Goal: Task Accomplishment & Management: Use online tool/utility

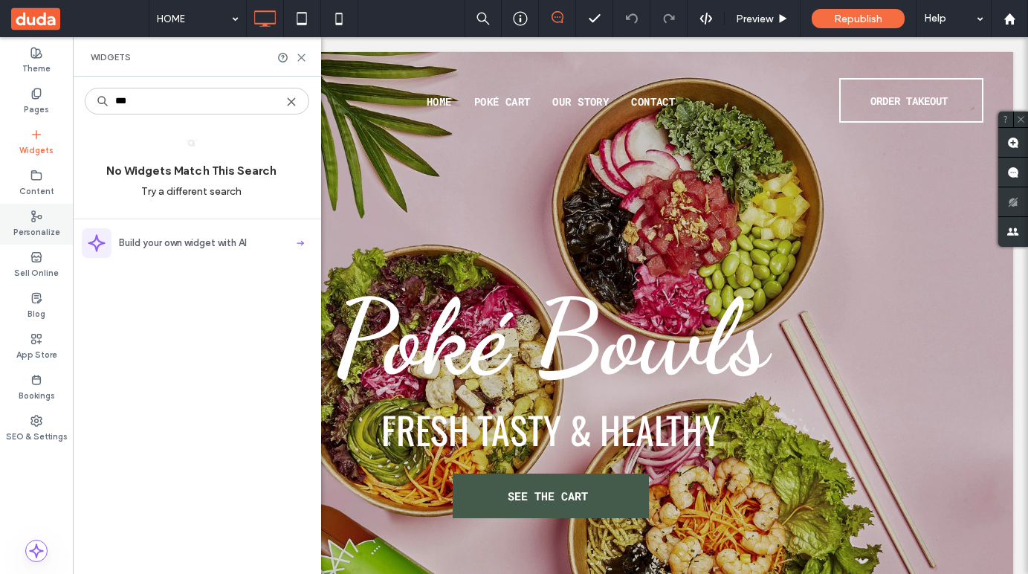
click at [50, 204] on div "Personalize" at bounding box center [36, 224] width 73 height 41
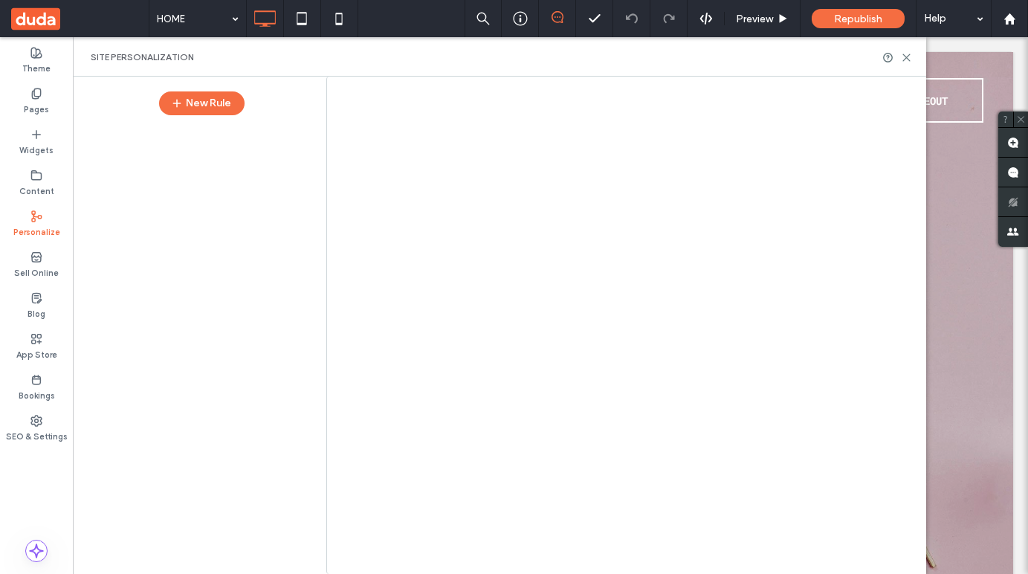
click at [45, 187] on div at bounding box center [514, 287] width 1028 height 574
click at [38, 190] on label "Content" at bounding box center [36, 189] width 35 height 16
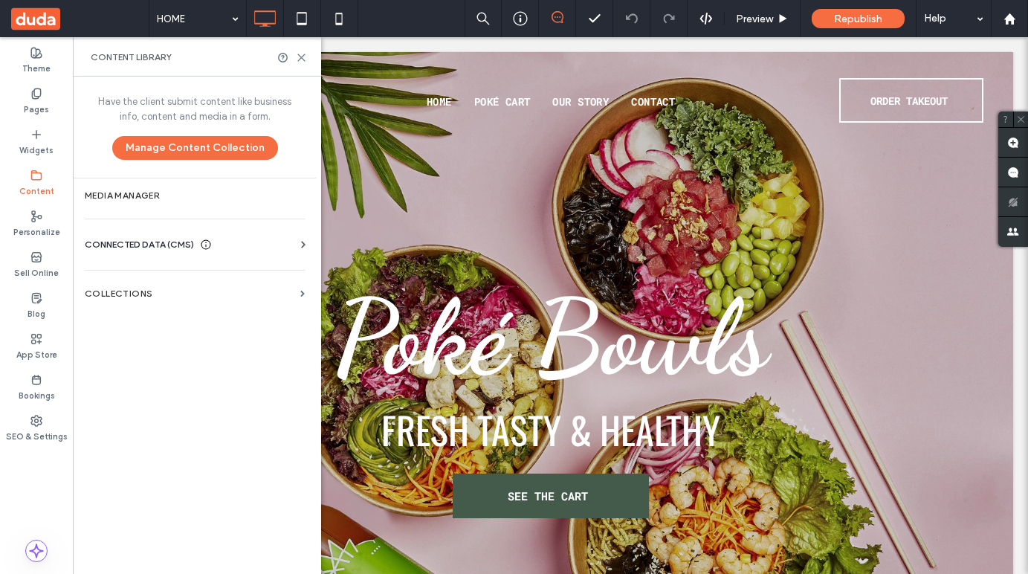
click at [129, 240] on span "CONNECTED DATA (CMS)" at bounding box center [139, 244] width 109 height 15
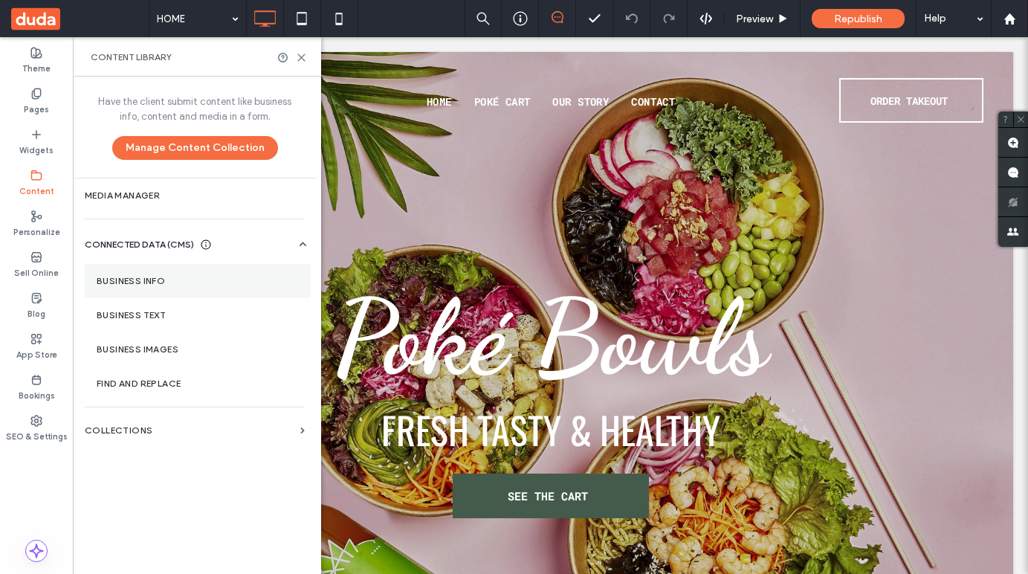
click at [127, 288] on section "Business Info" at bounding box center [198, 281] width 226 height 34
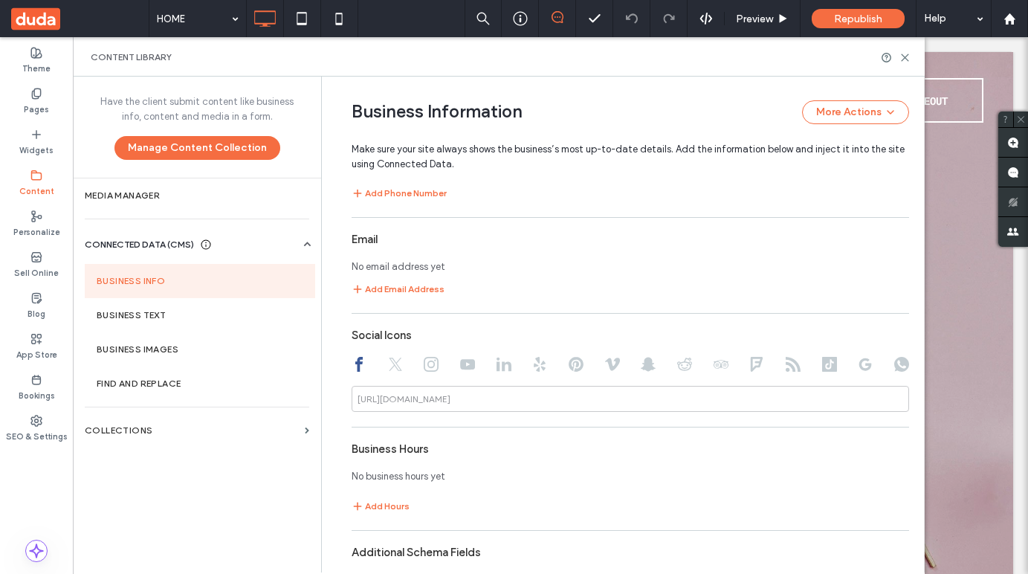
scroll to position [757, 0]
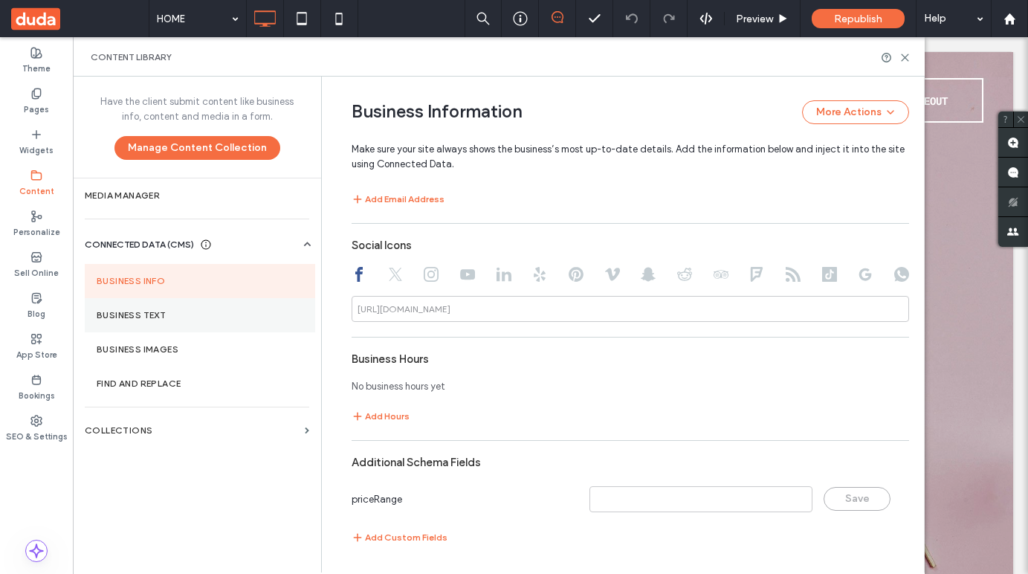
click at [236, 316] on label "Business Text" at bounding box center [200, 315] width 207 height 10
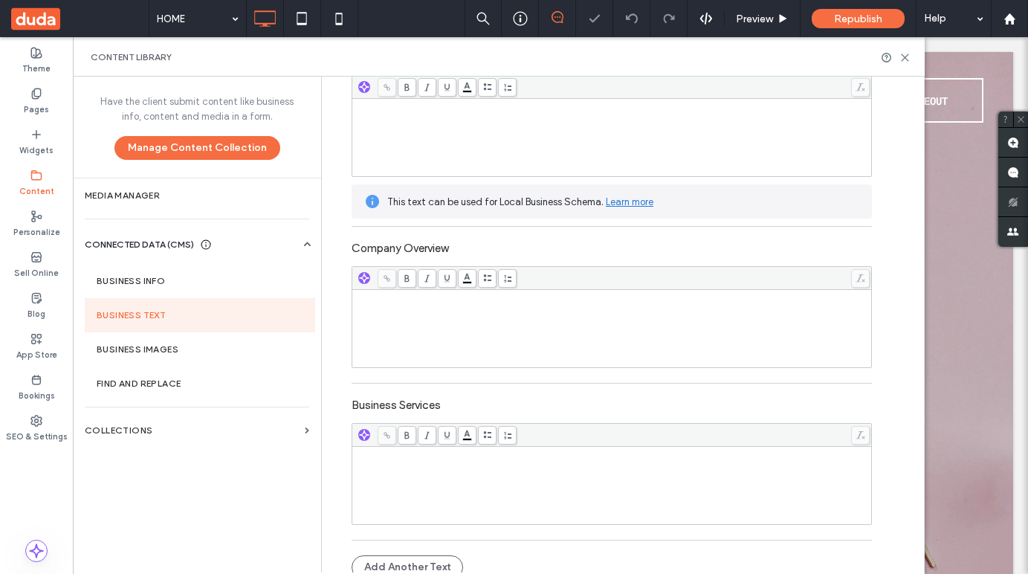
scroll to position [201, 0]
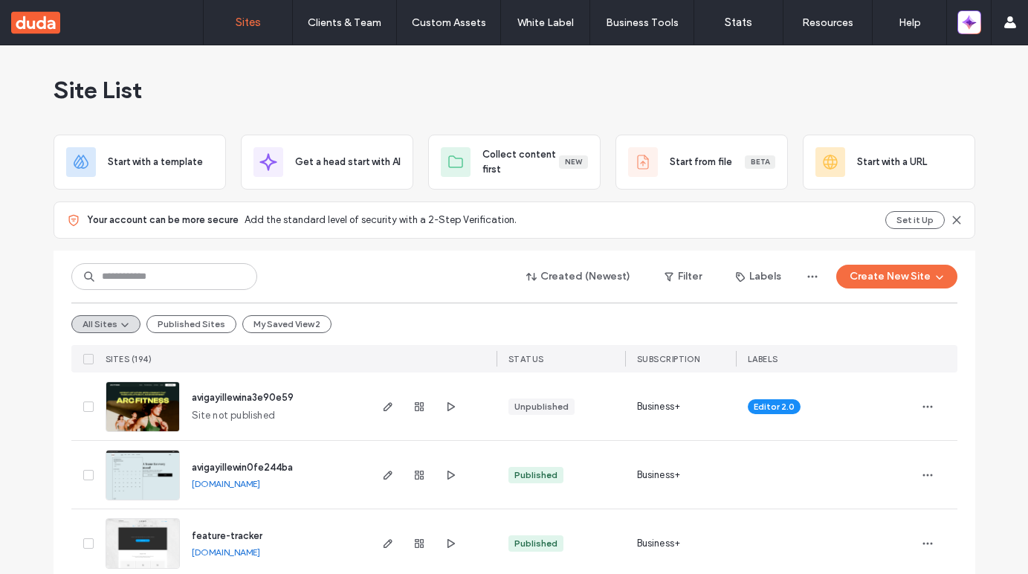
scroll to position [19, 0]
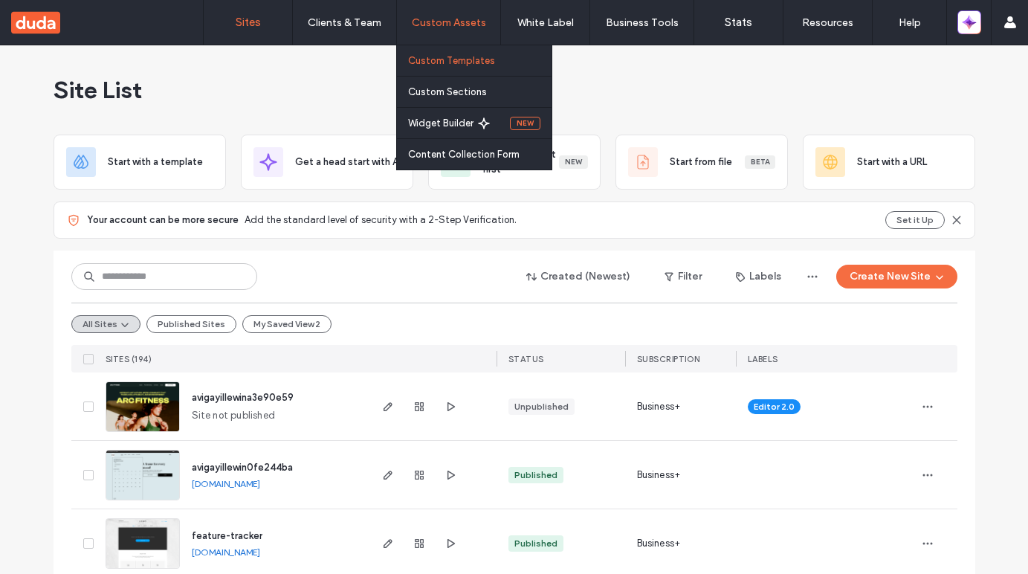
click at [434, 64] on label "Custom Templates" at bounding box center [451, 60] width 87 height 11
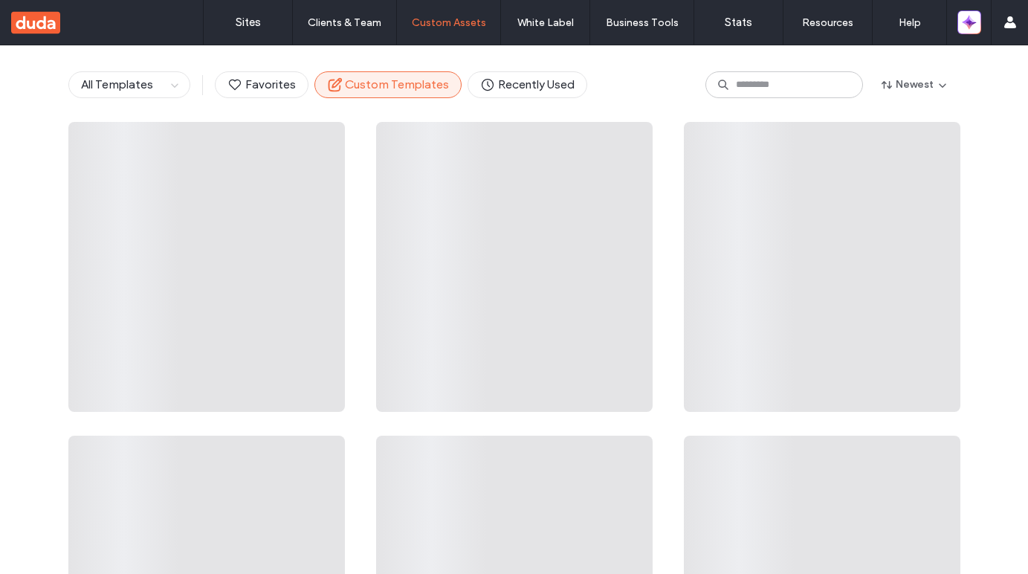
scroll to position [71, 0]
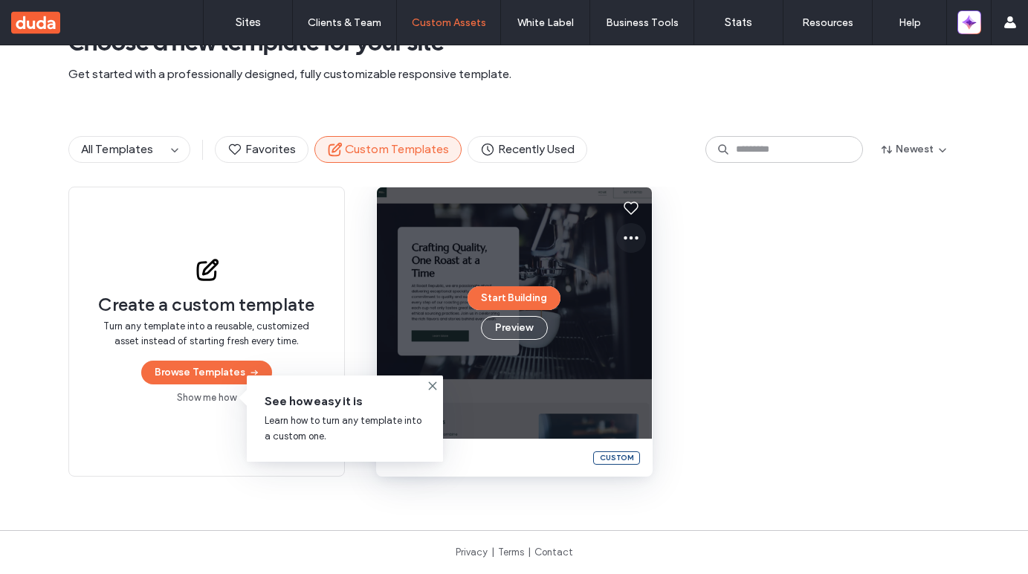
click at [629, 242] on icon at bounding box center [631, 238] width 18 height 18
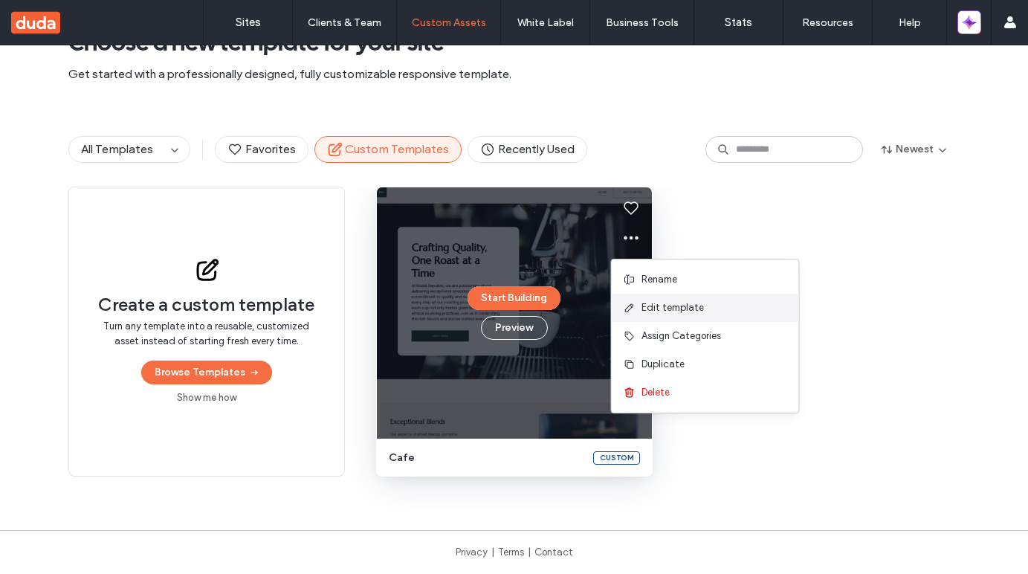
click at [642, 315] on div "Edit template" at bounding box center [705, 308] width 187 height 28
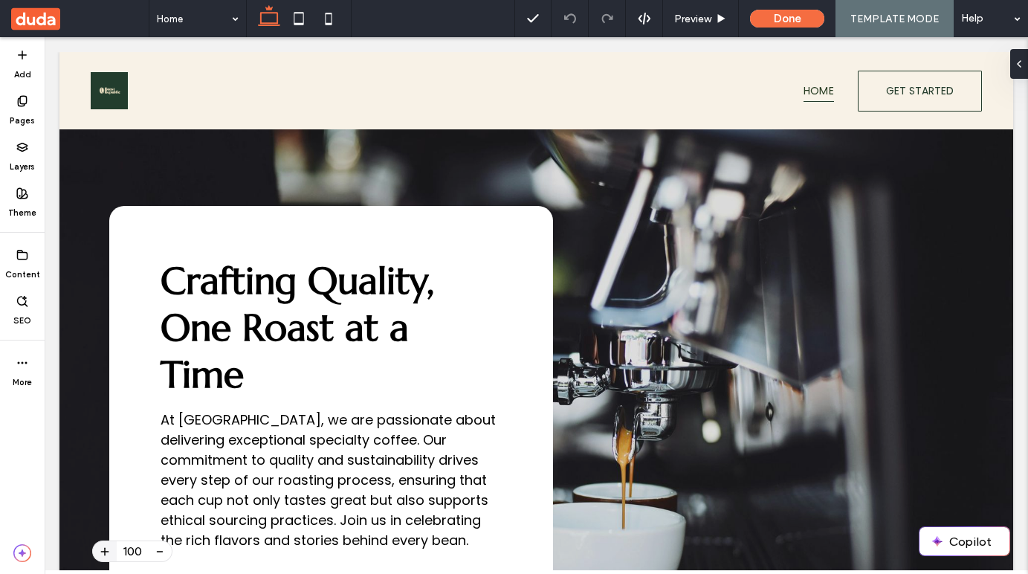
click at [43, 14] on use at bounding box center [35, 18] width 49 height 22
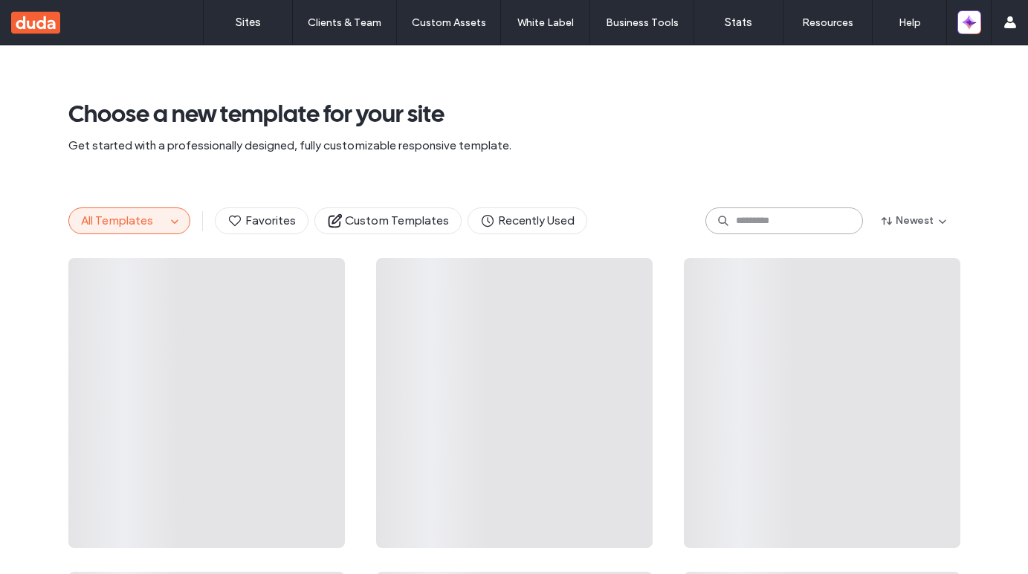
click at [781, 220] on input at bounding box center [784, 220] width 158 height 27
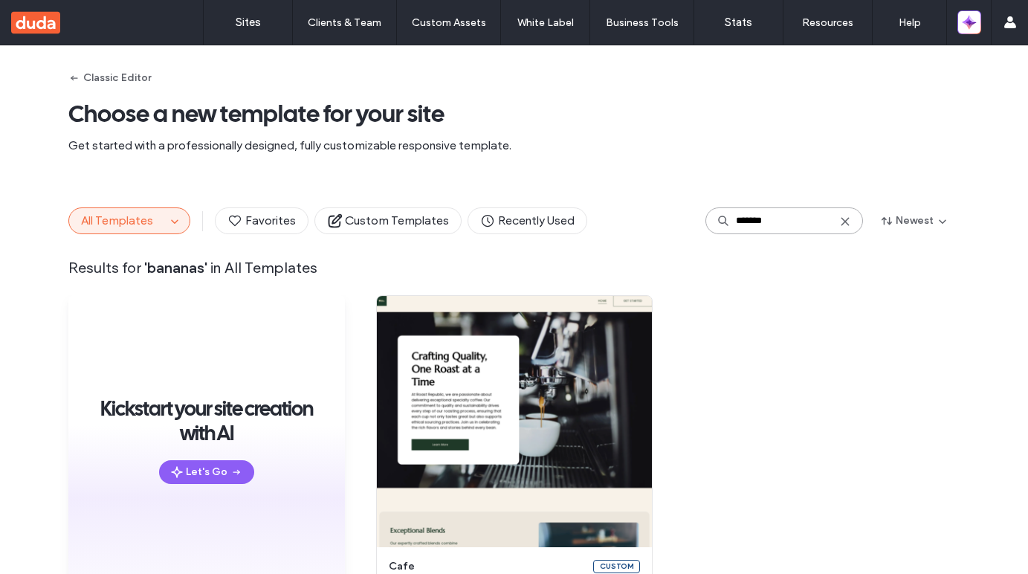
scroll to position [109, 0]
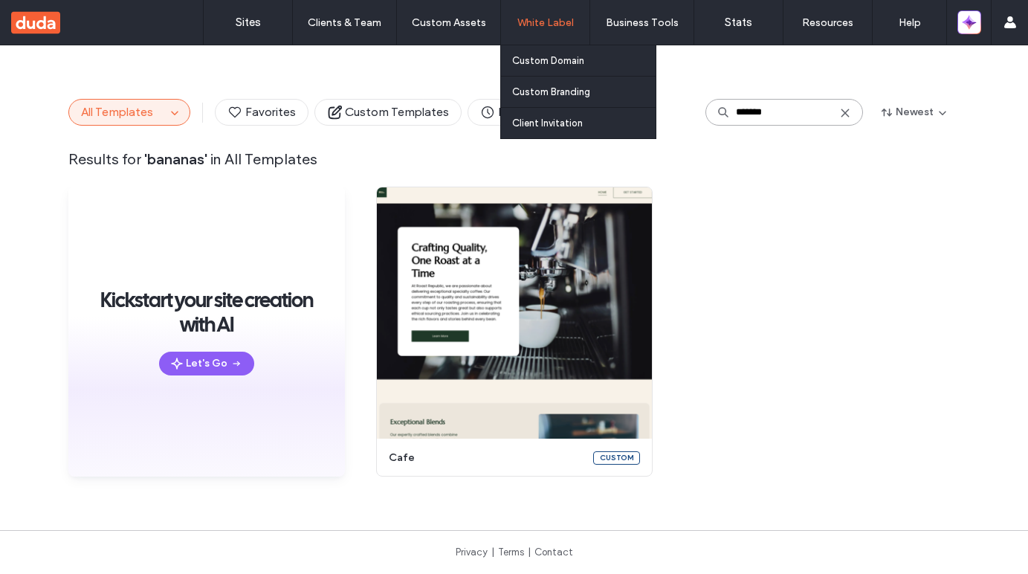
type input "*******"
